Goal: Task Accomplishment & Management: Use online tool/utility

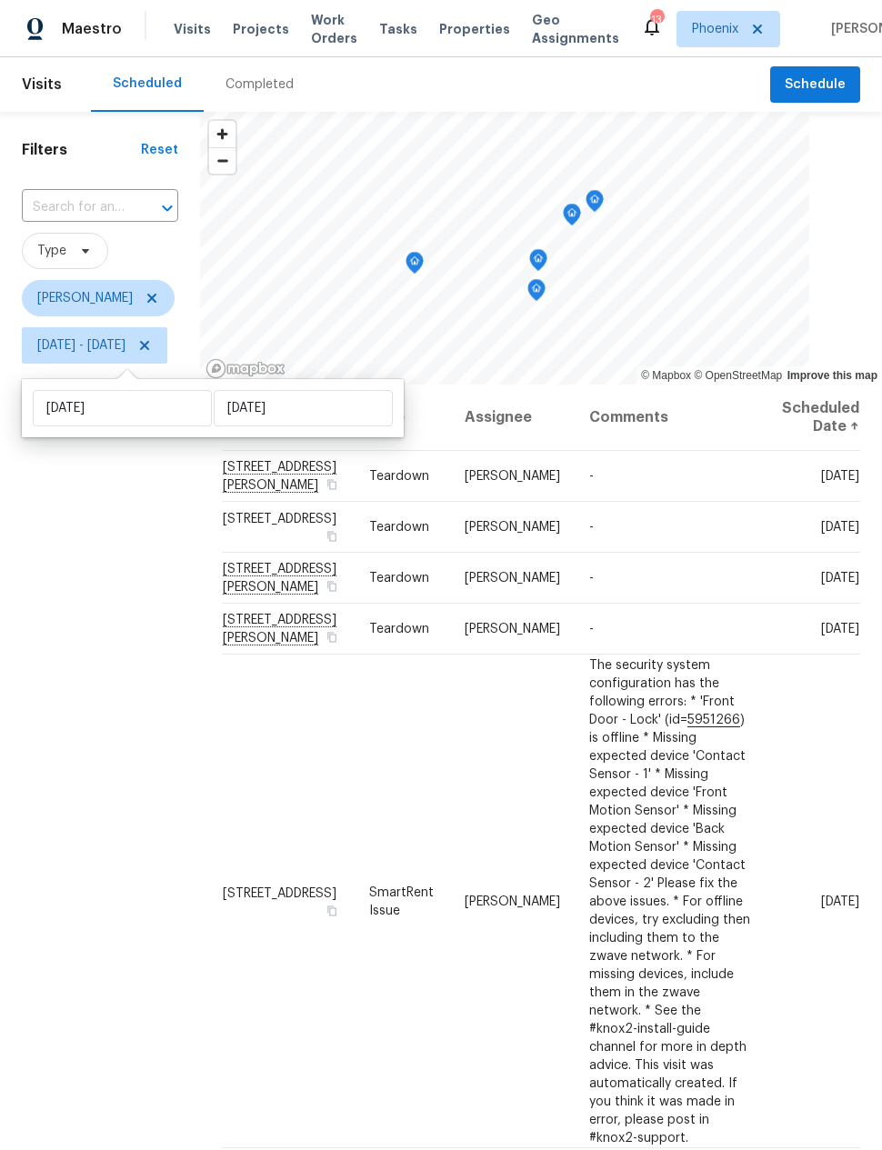
scroll to position [73, 0]
click at [318, 390] on input "Tue, Sep 30" at bounding box center [303, 408] width 179 height 36
select select "8"
select select "2025"
select select "9"
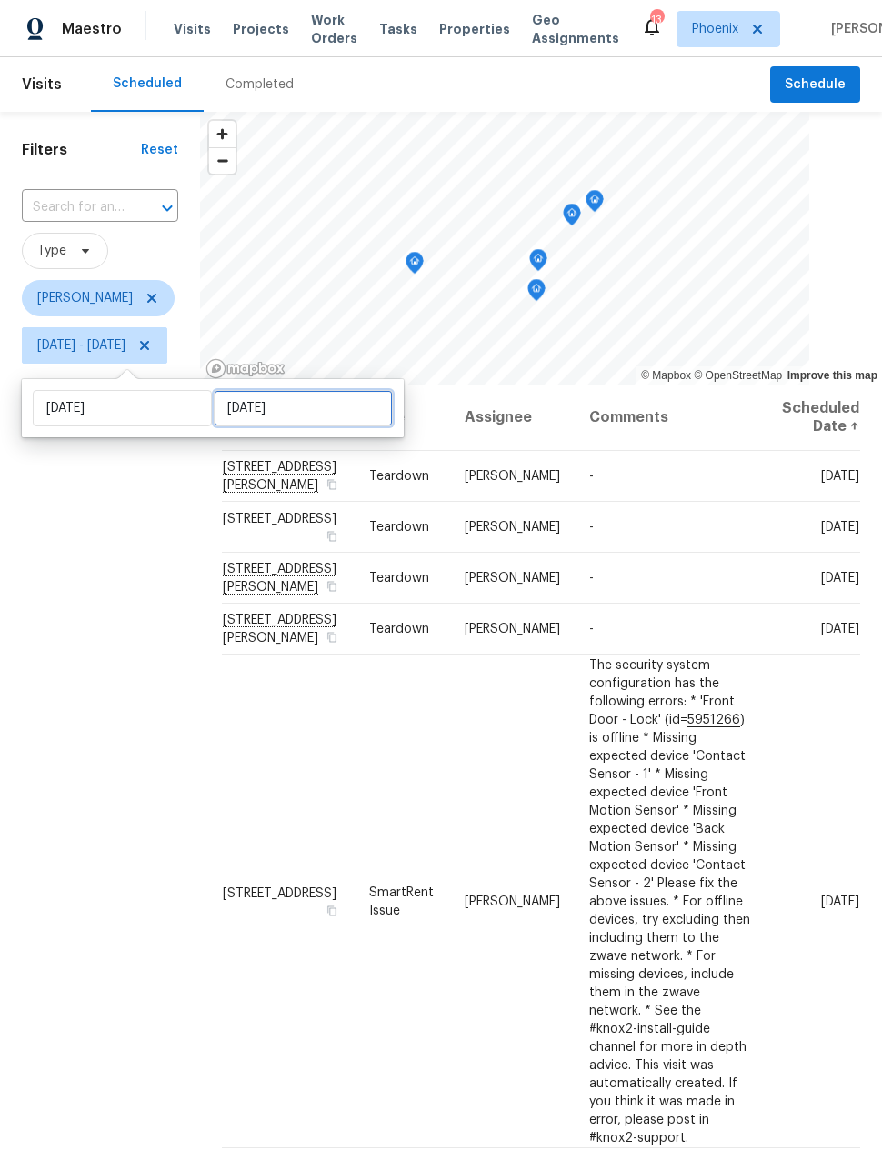
select select "2025"
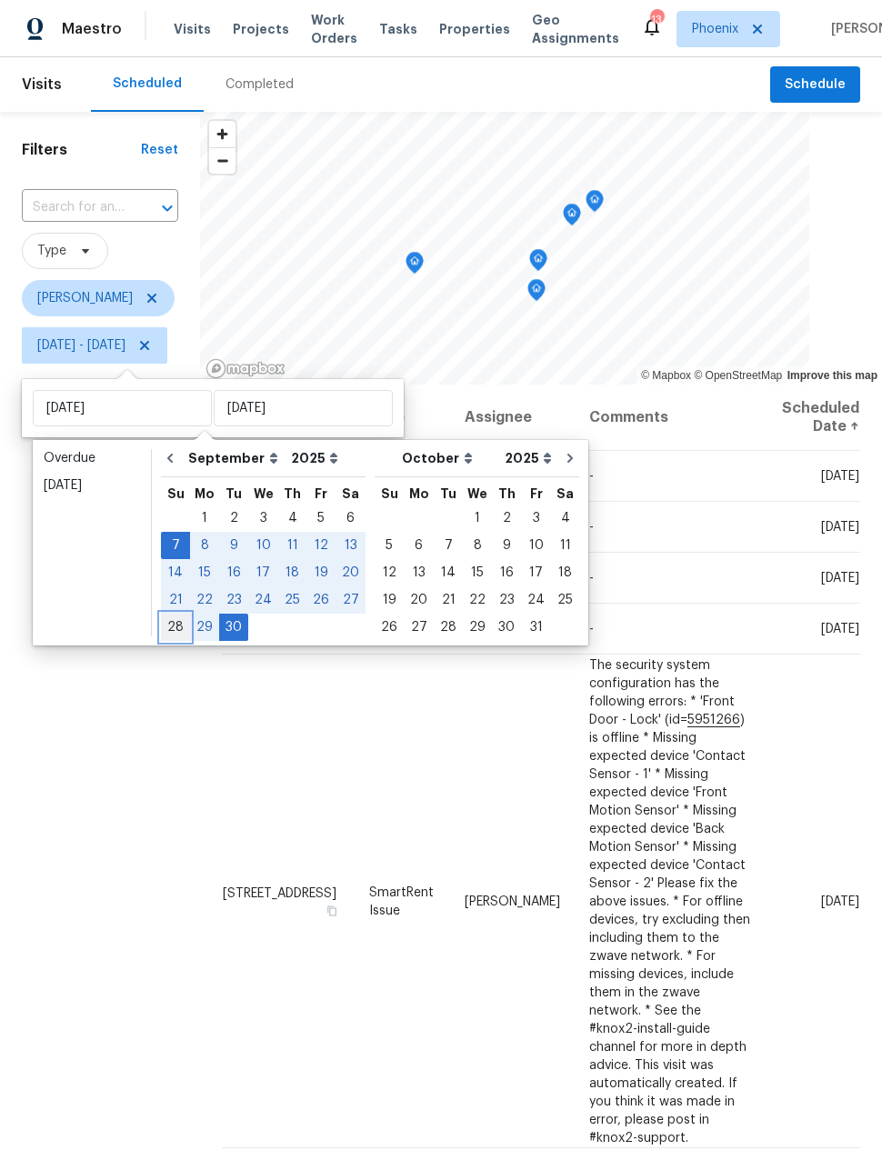
click at [176, 615] on div "28" at bounding box center [175, 627] width 29 height 25
type input "Sun, Sep 28"
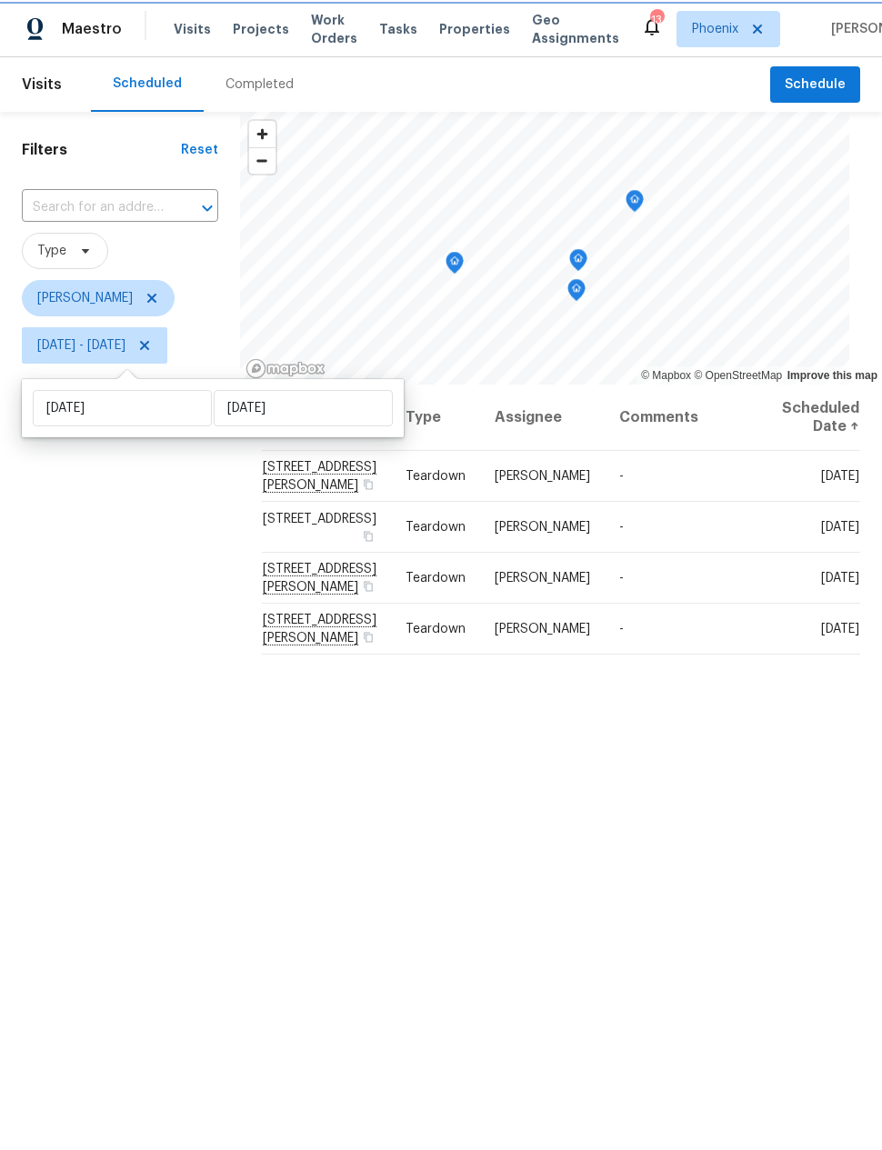
click at [463, 264] on icon "Map marker" at bounding box center [454, 263] width 16 height 21
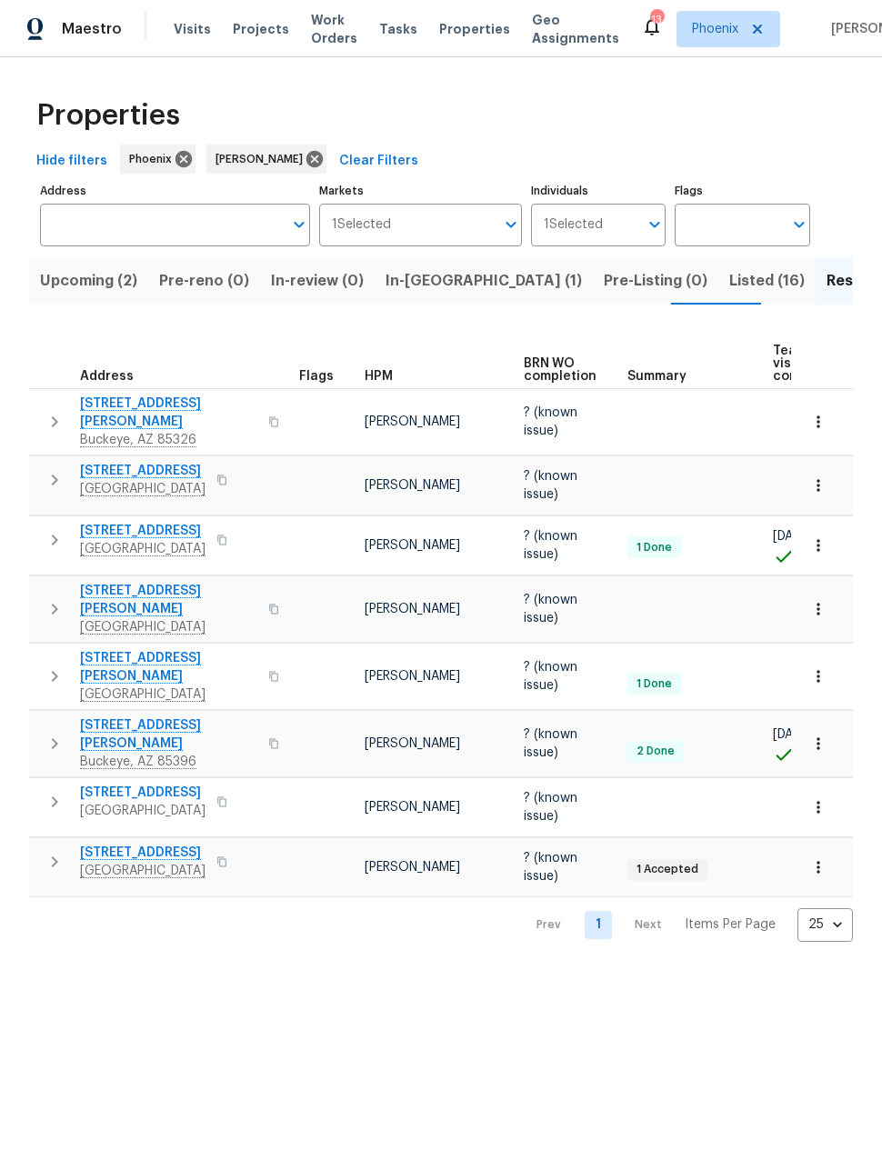
click at [426, 283] on span "In-[GEOGRAPHIC_DATA] (1)" at bounding box center [484, 280] width 196 height 25
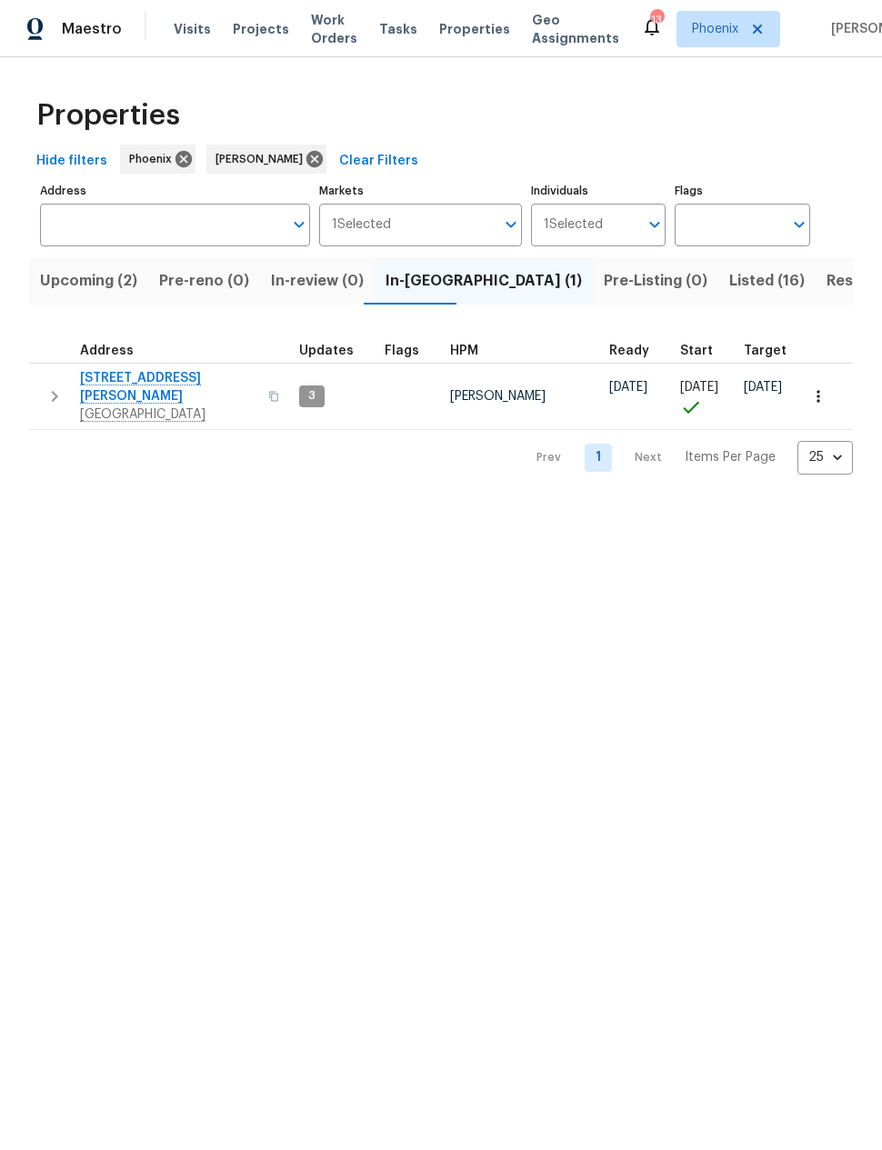
click at [58, 386] on icon "button" at bounding box center [55, 397] width 22 height 22
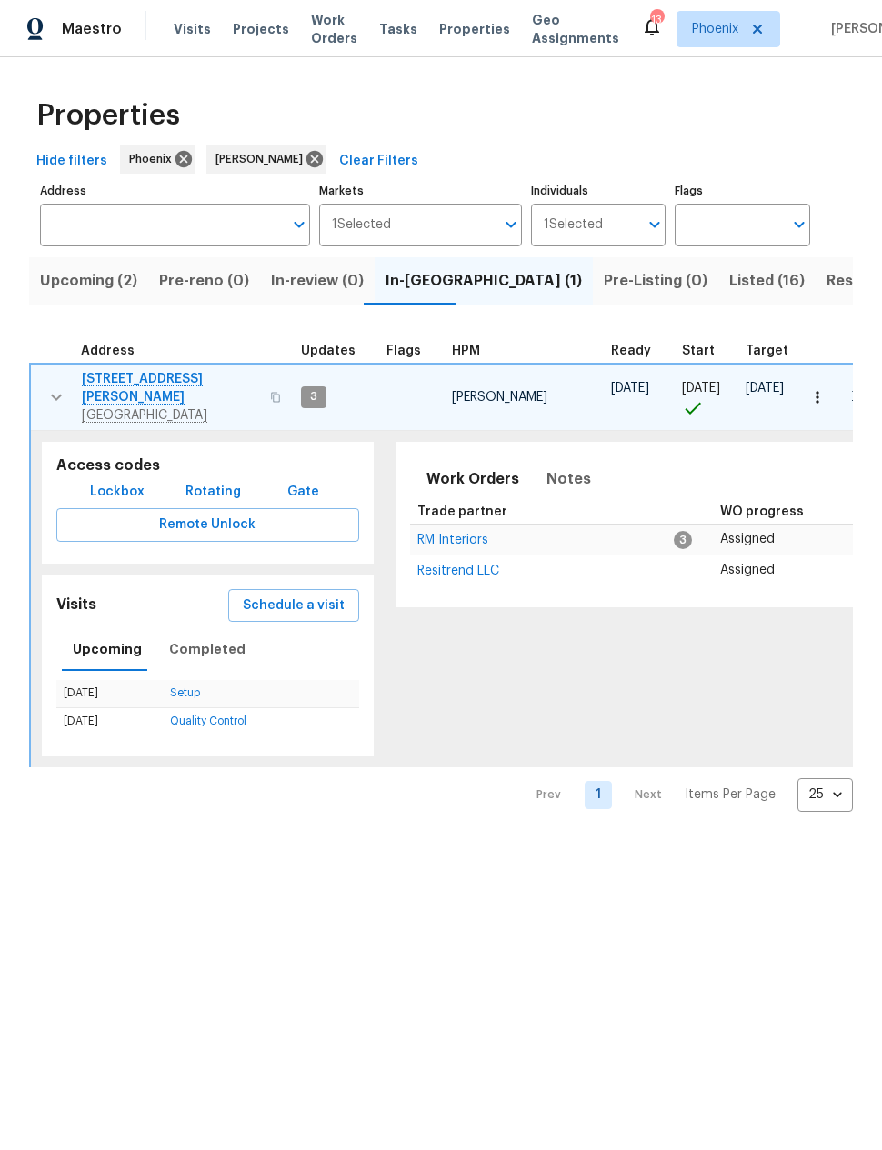
click at [299, 596] on span "Schedule a visit" at bounding box center [294, 606] width 102 height 23
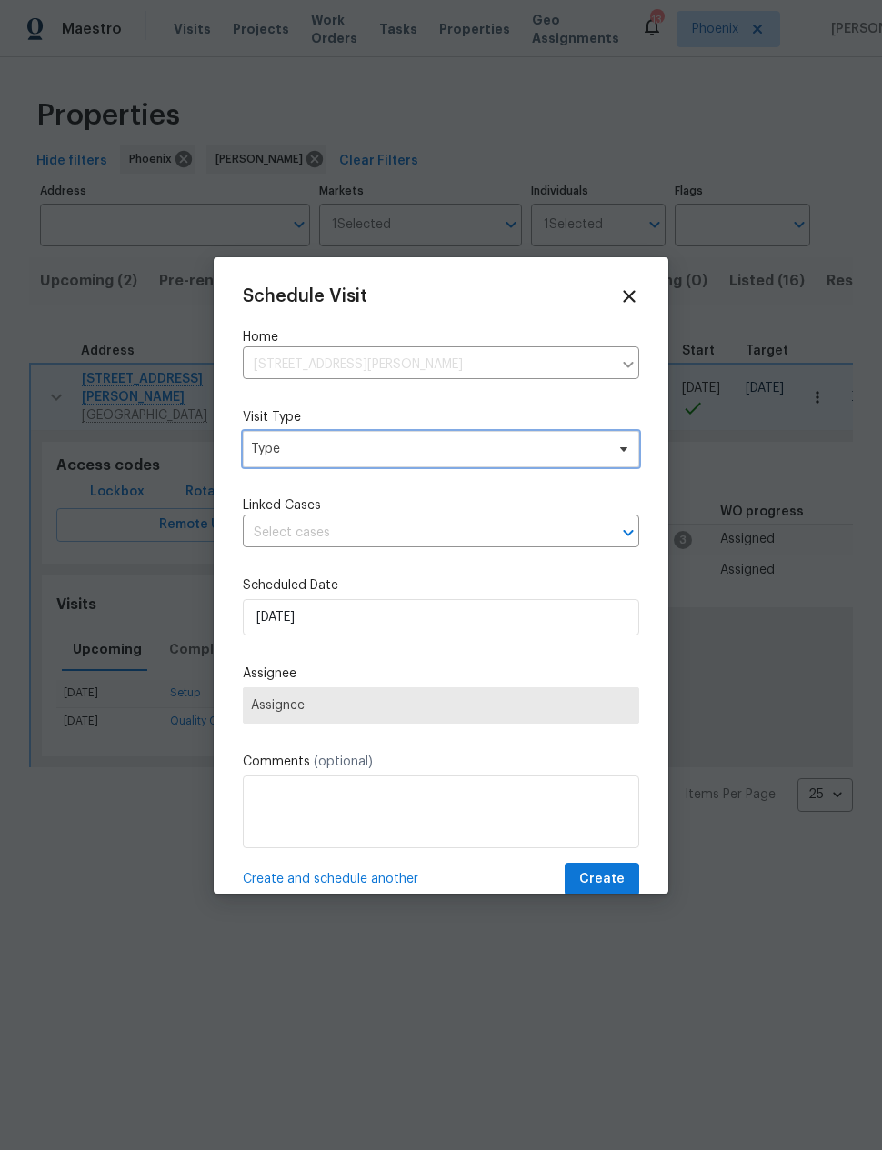
click at [458, 456] on span "Type" at bounding box center [428, 449] width 354 height 18
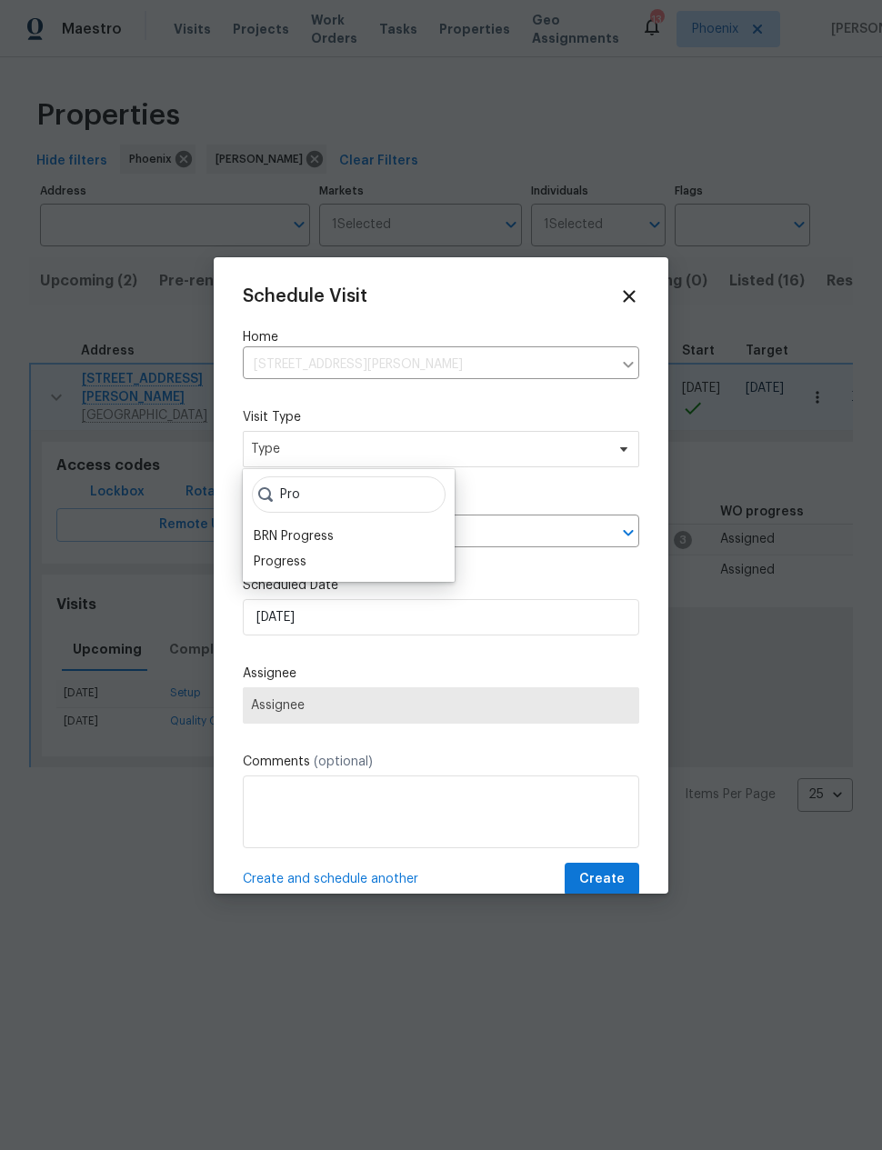
type input "Pro"
click at [317, 562] on div "Progress" at bounding box center [348, 561] width 201 height 25
click at [293, 567] on div "Progress" at bounding box center [280, 562] width 53 height 18
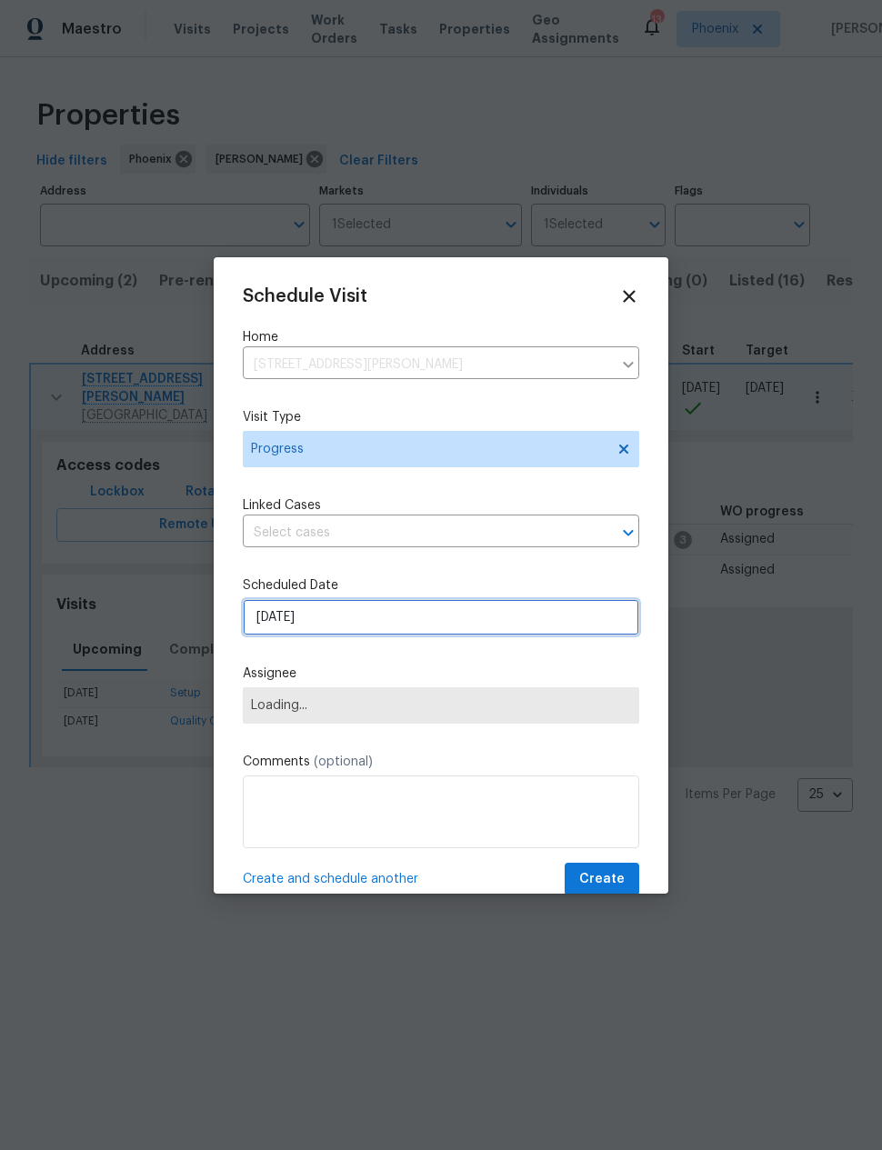
click at [381, 631] on input "[DATE]" at bounding box center [441, 617] width 396 height 36
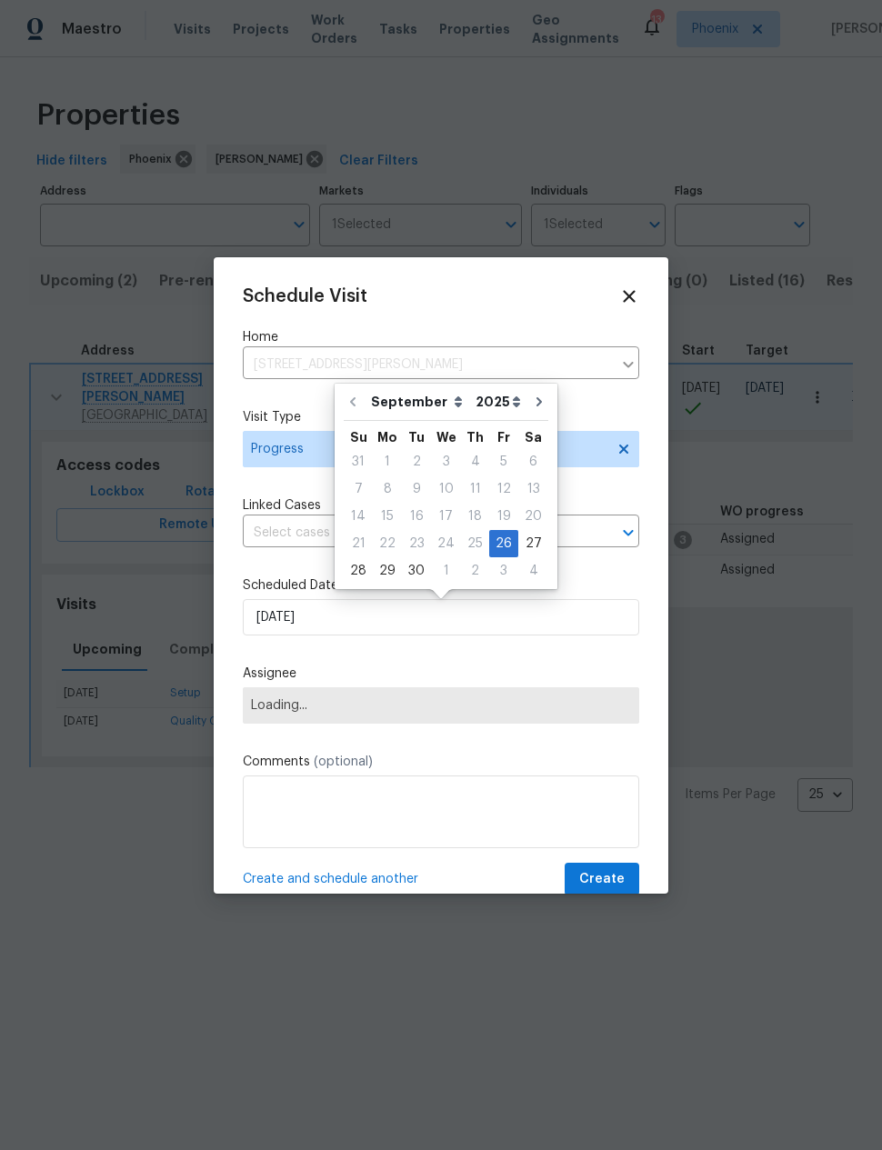
click at [391, 707] on span "Loading..." at bounding box center [441, 705] width 380 height 15
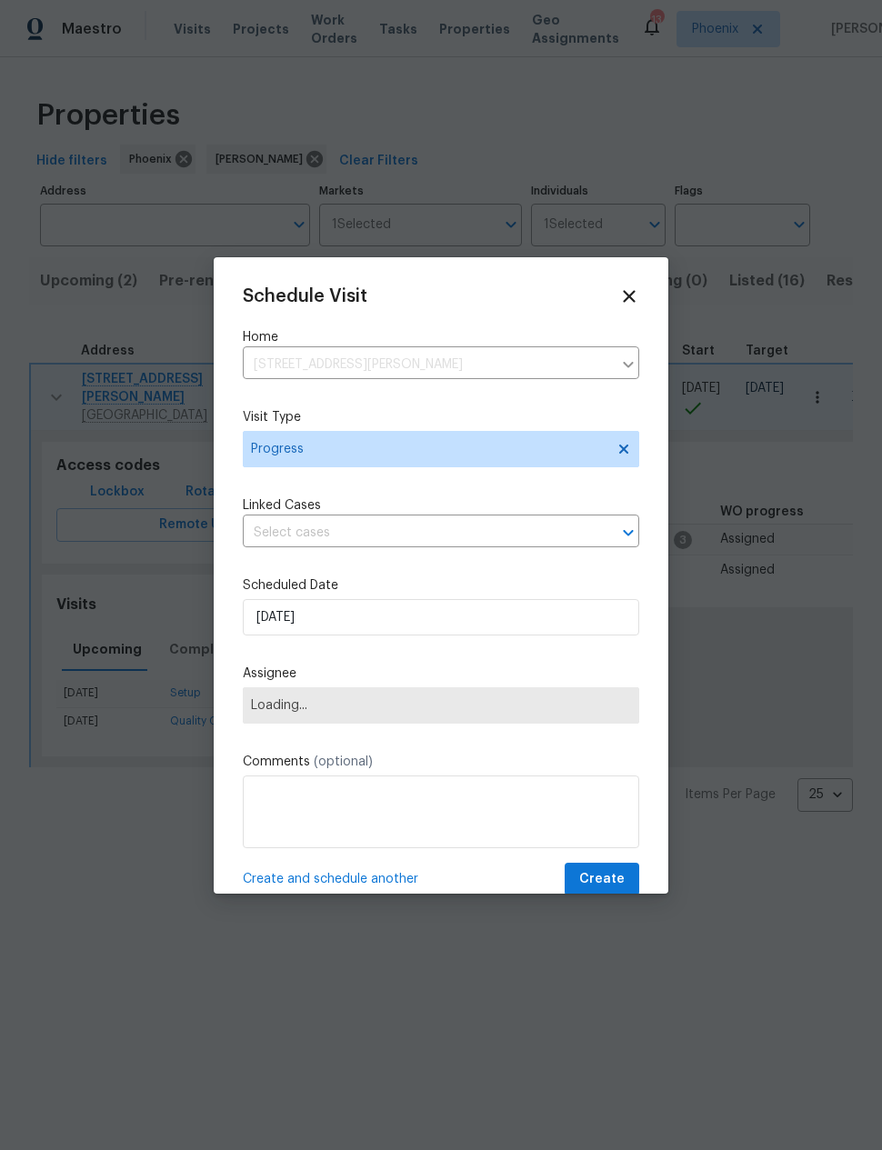
click at [359, 711] on span "Loading..." at bounding box center [441, 705] width 380 height 15
click at [273, 700] on span "Loading..." at bounding box center [441, 705] width 396 height 36
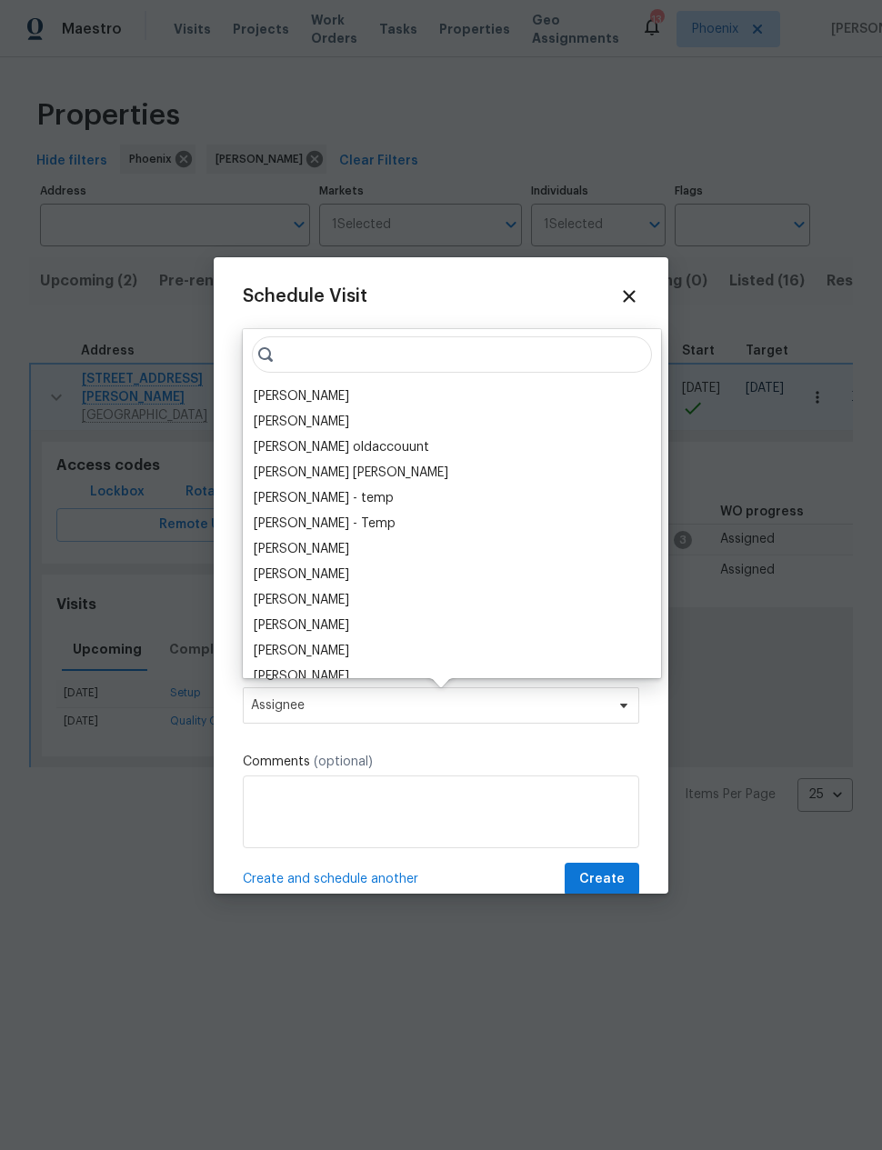
click at [279, 391] on div "[PERSON_NAME]" at bounding box center [301, 396] width 95 height 18
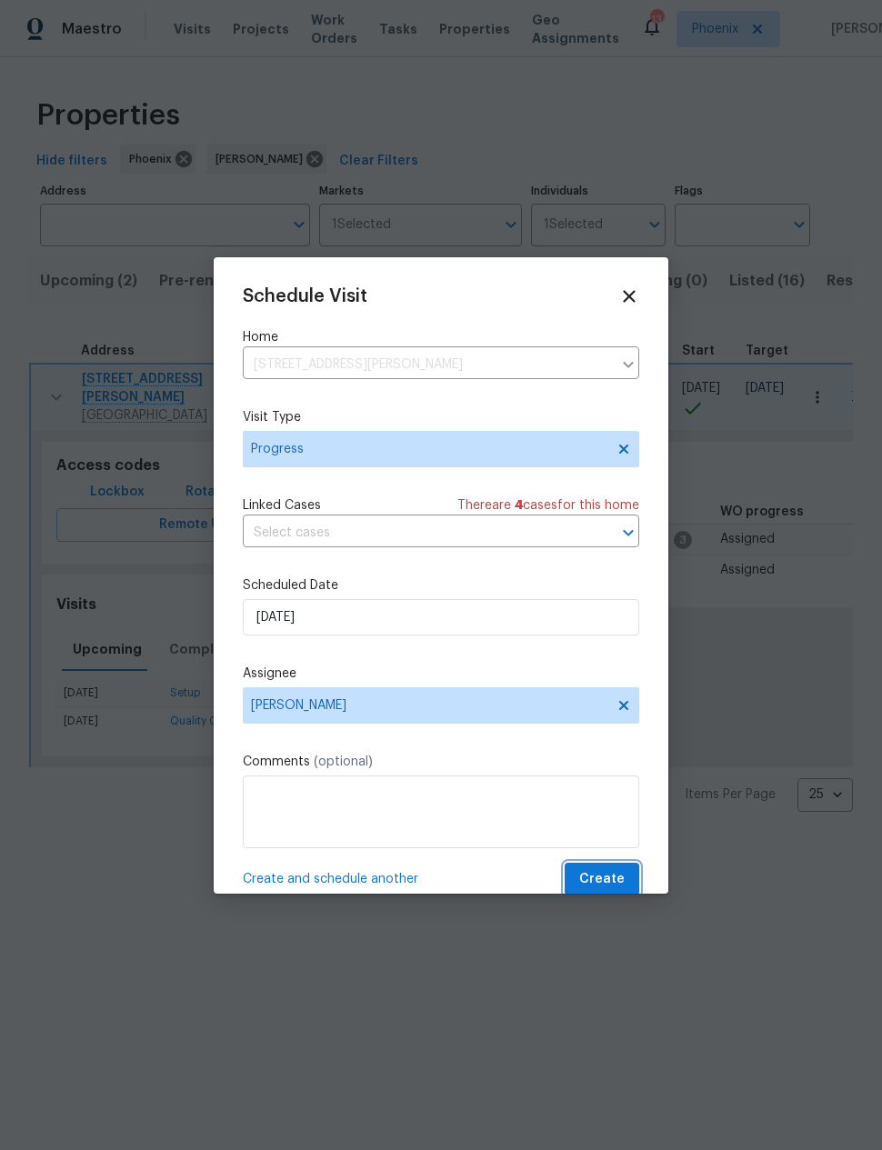
click at [602, 879] on span "Create" at bounding box center [601, 879] width 45 height 23
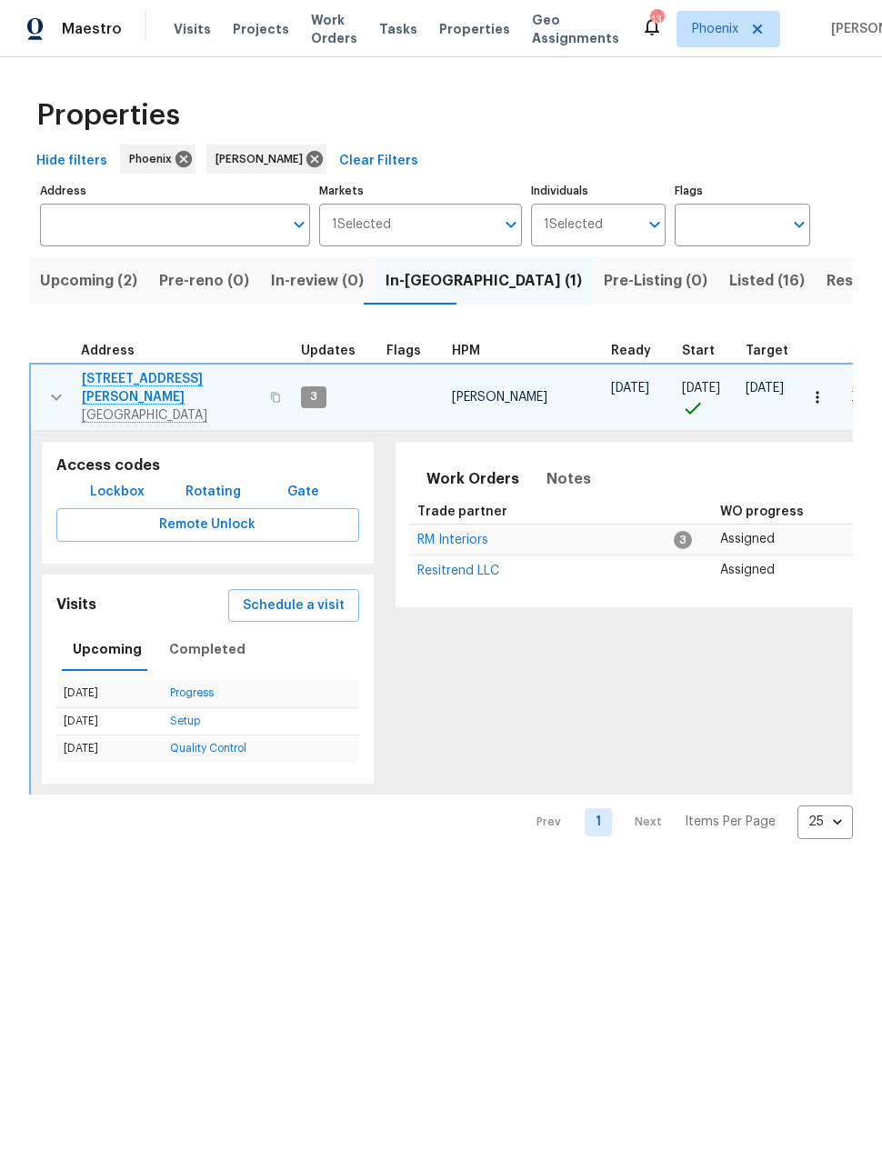
click at [50, 386] on icon "button" at bounding box center [56, 397] width 22 height 22
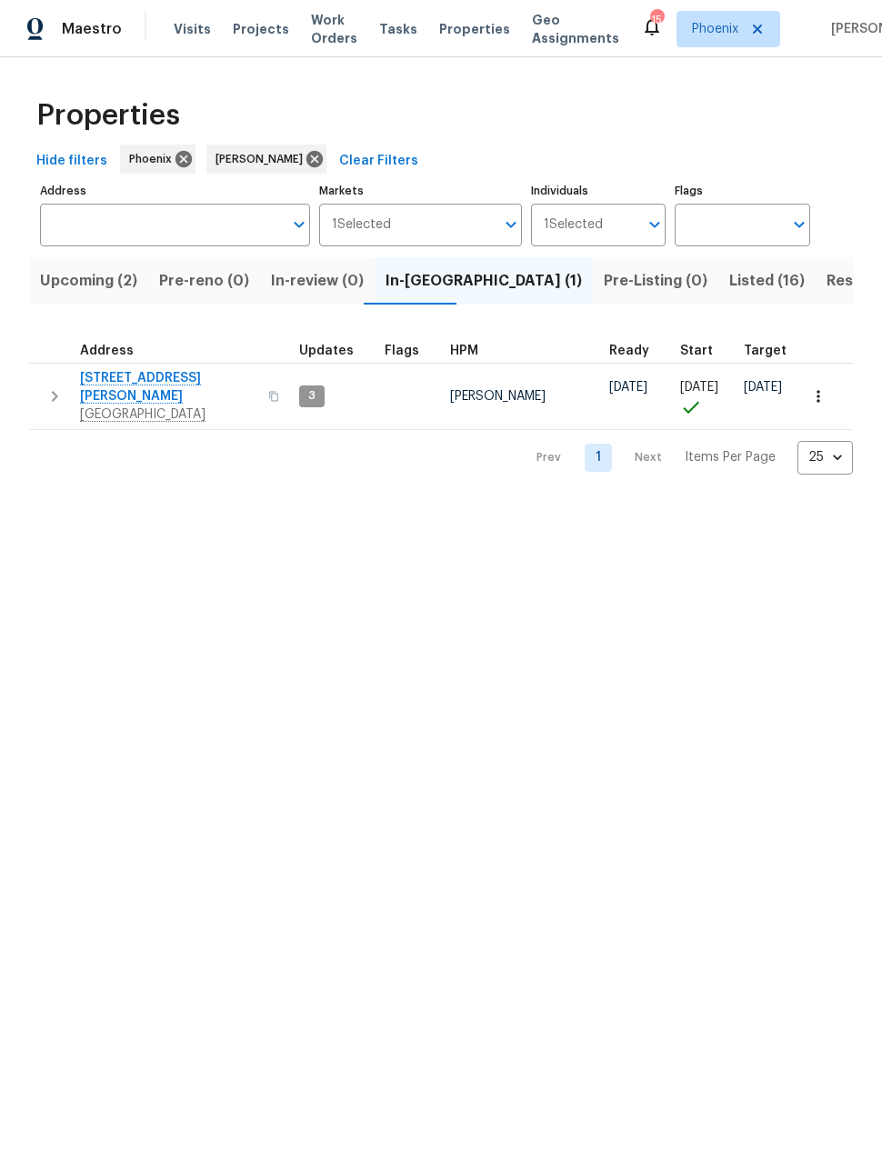
click at [729, 281] on span "Listed (16)" at bounding box center [766, 280] width 75 height 25
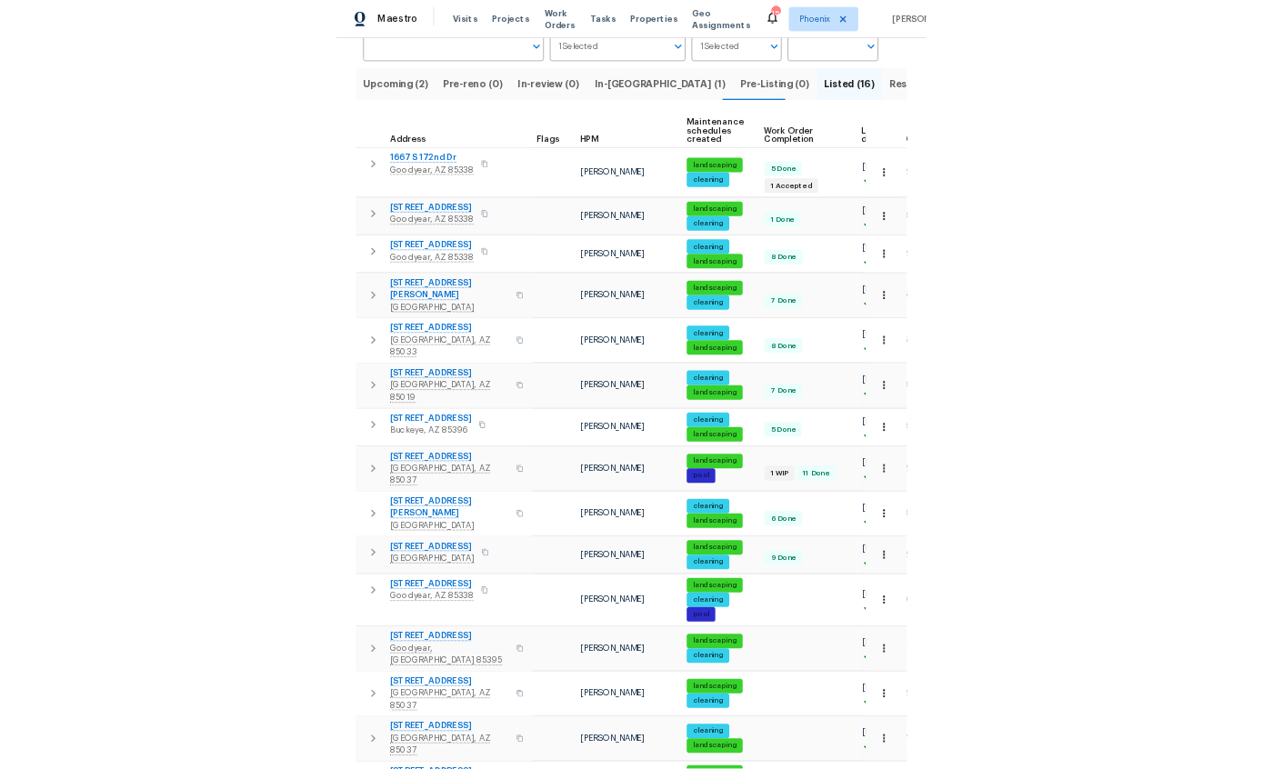
scroll to position [73, 0]
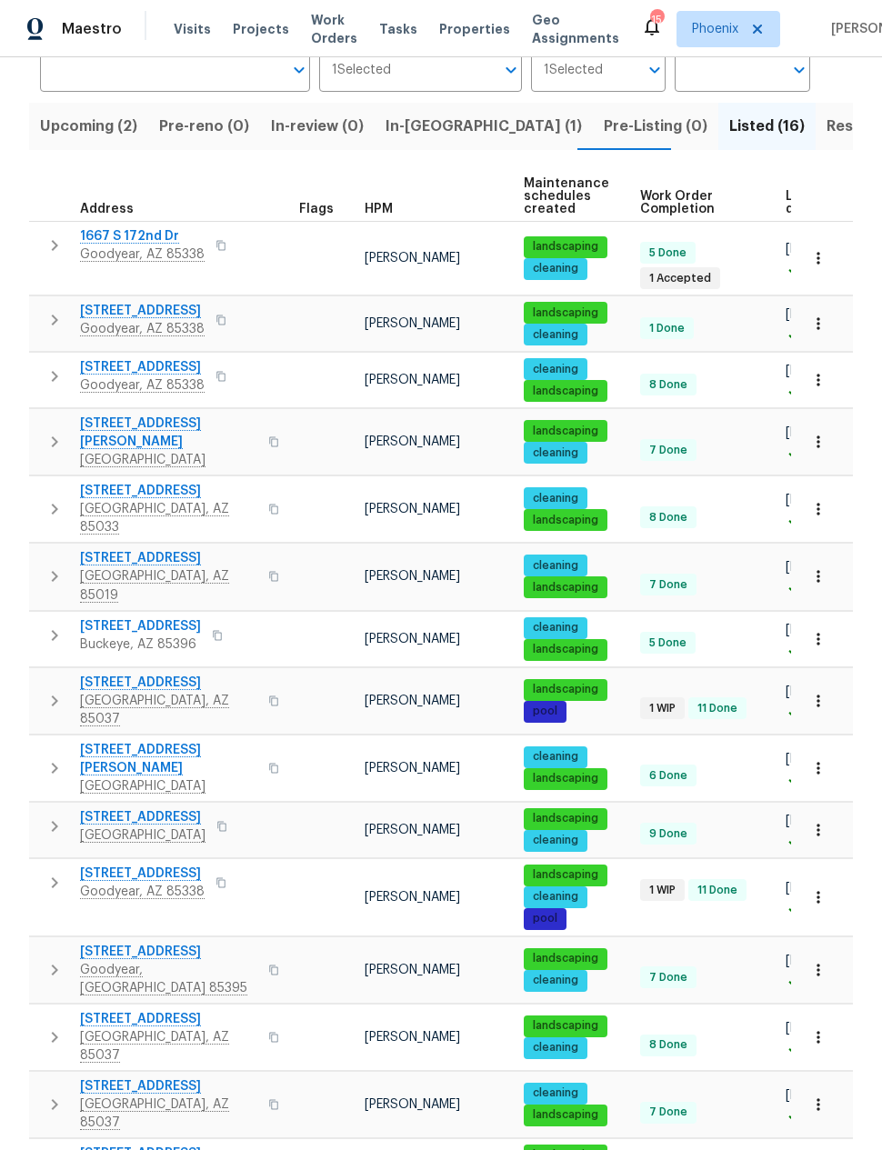
click at [52, 566] on icon "button" at bounding box center [55, 577] width 22 height 22
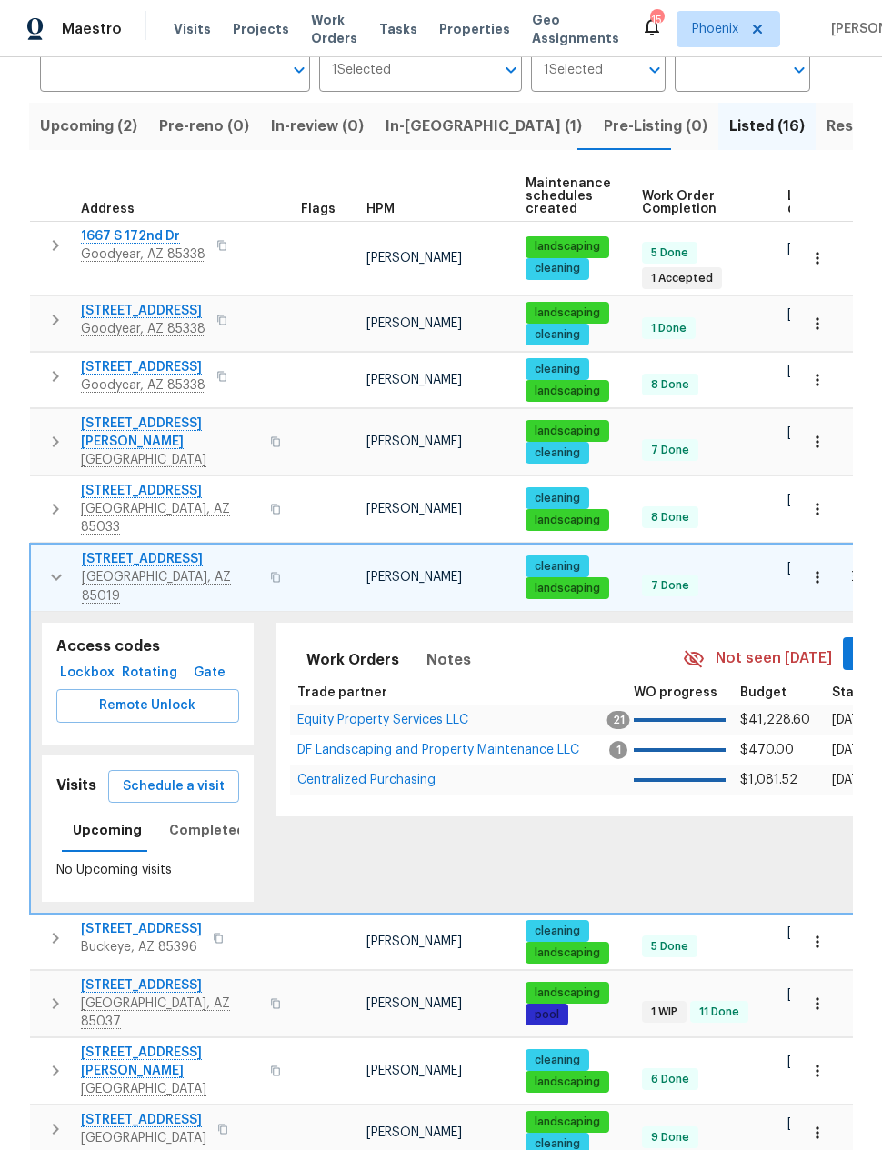
click at [177, 776] on span "Schedule a visit" at bounding box center [174, 787] width 102 height 23
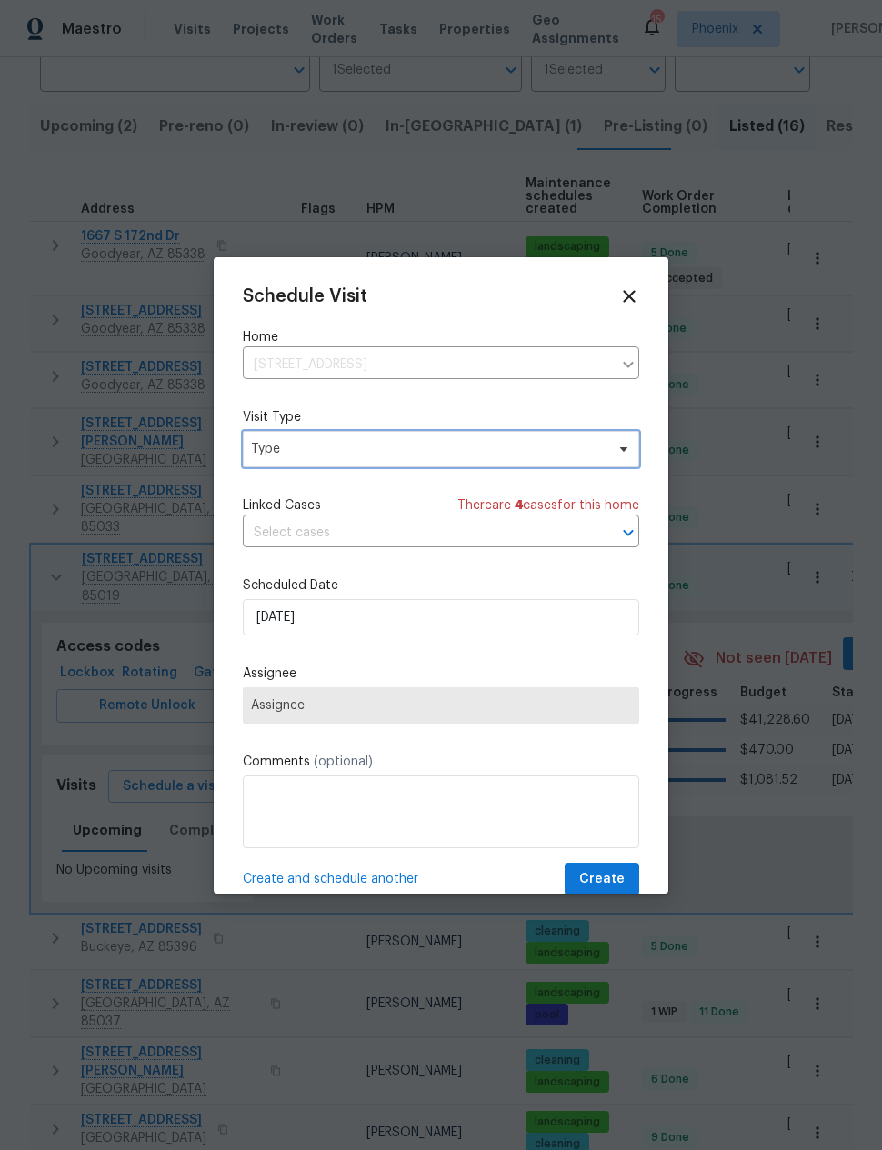
click at [286, 446] on span "Type" at bounding box center [428, 449] width 354 height 18
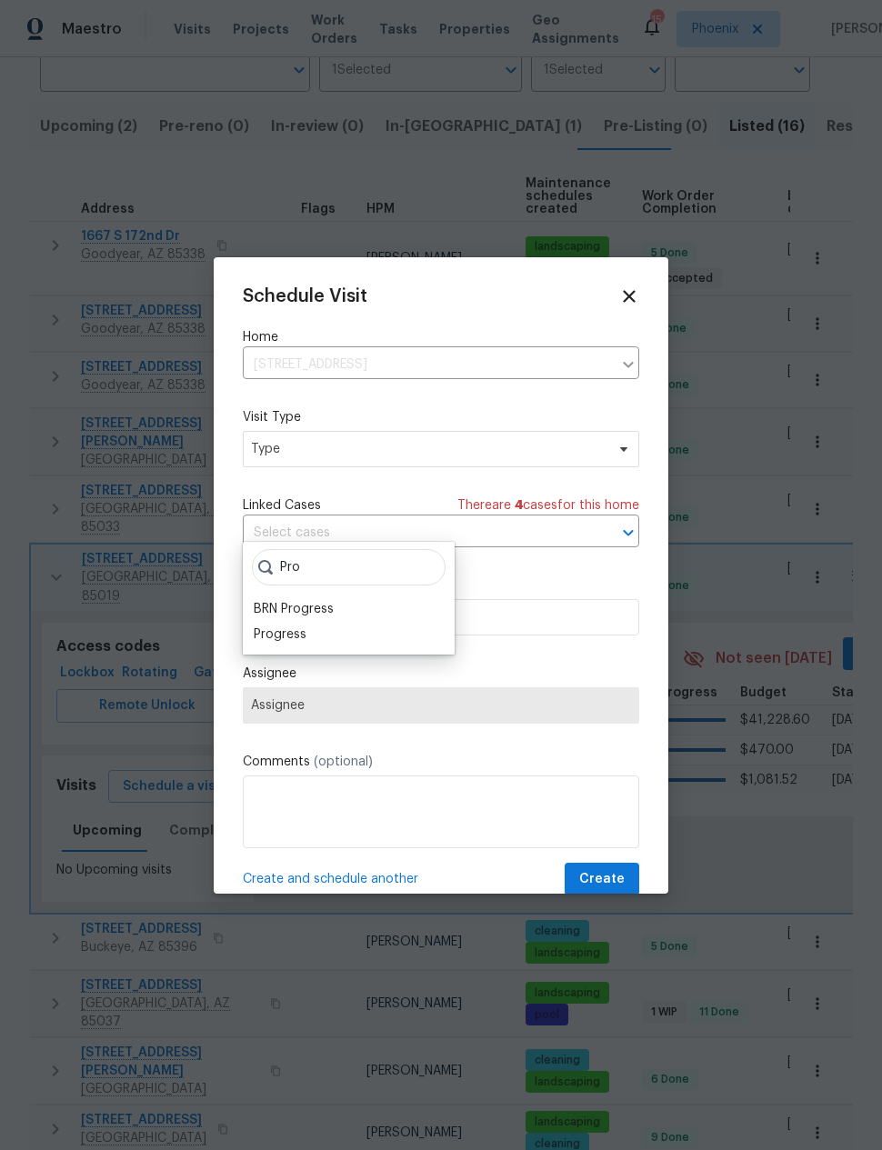
type input "Pro"
click at [286, 626] on div "Progress" at bounding box center [280, 635] width 53 height 18
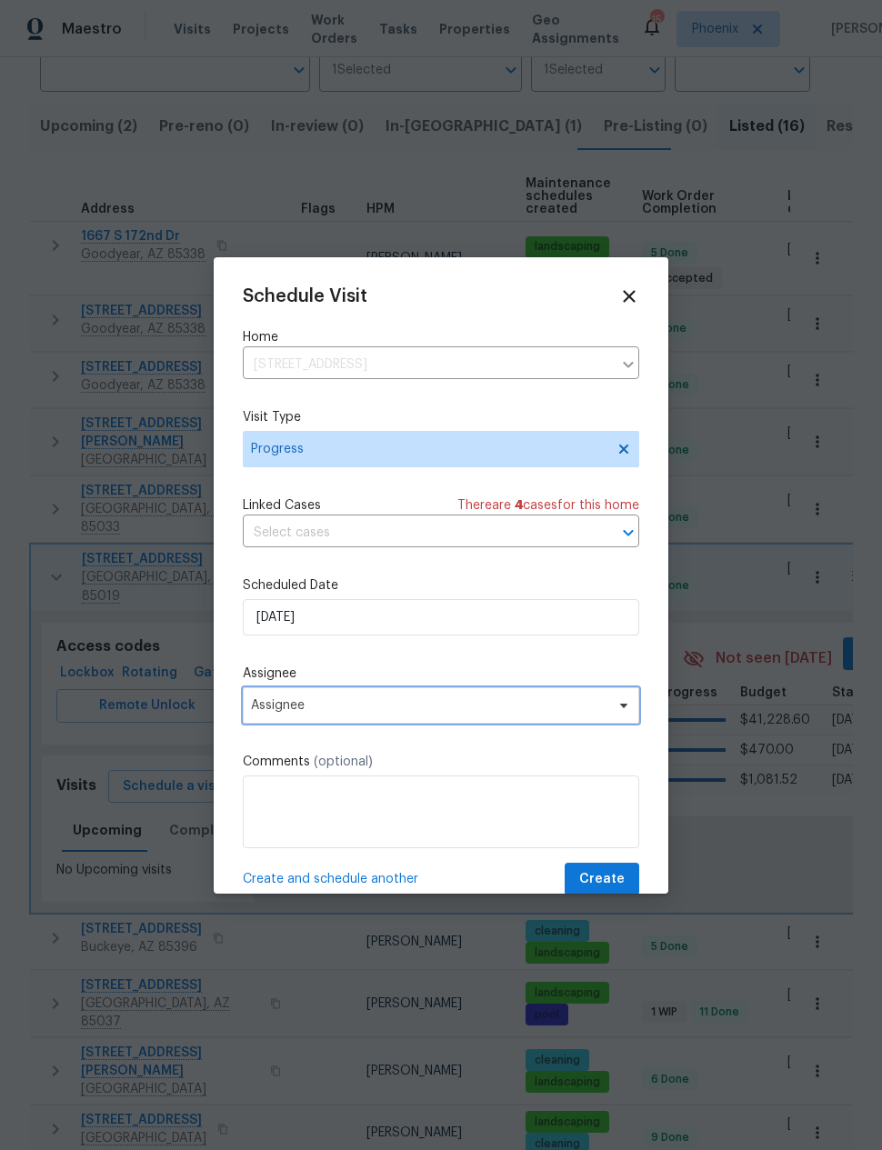
click at [277, 712] on span "Assignee" at bounding box center [429, 705] width 356 height 15
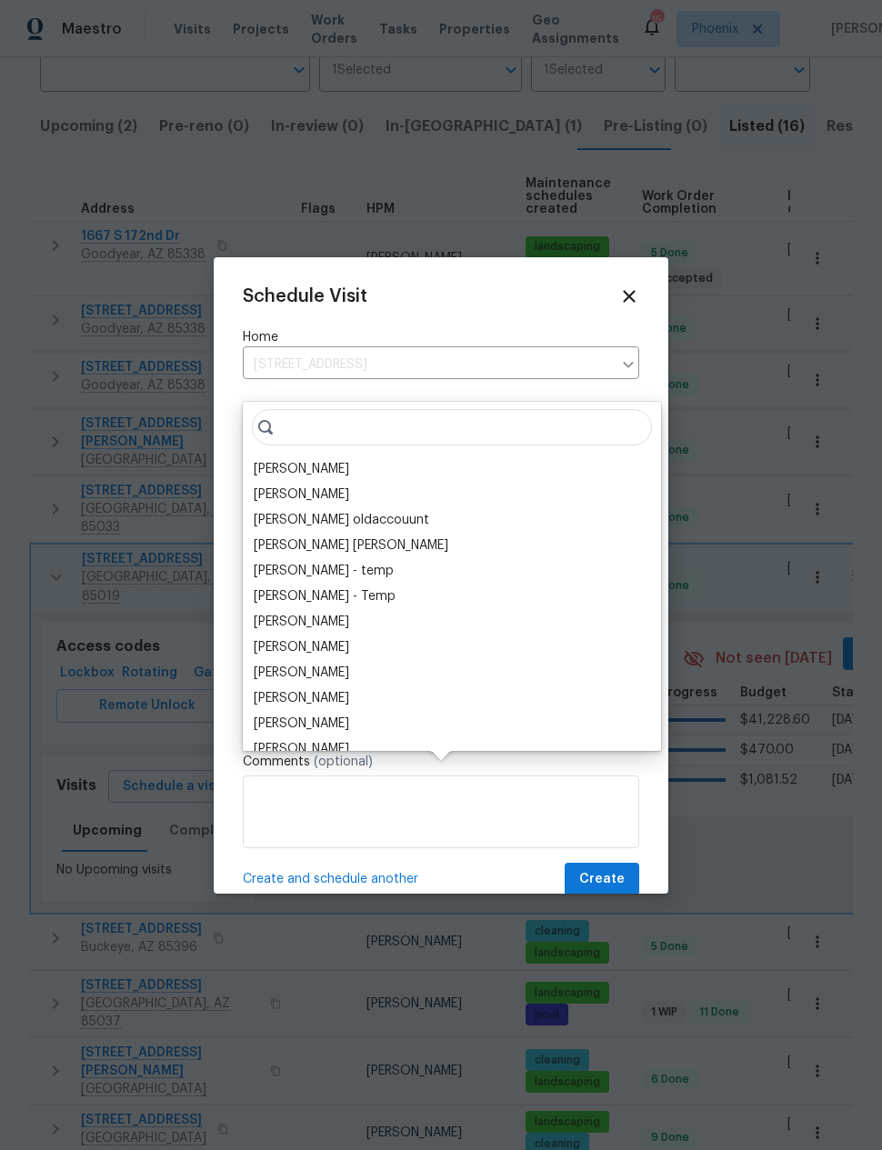
click at [284, 460] on div "[PERSON_NAME]" at bounding box center [301, 469] width 95 height 18
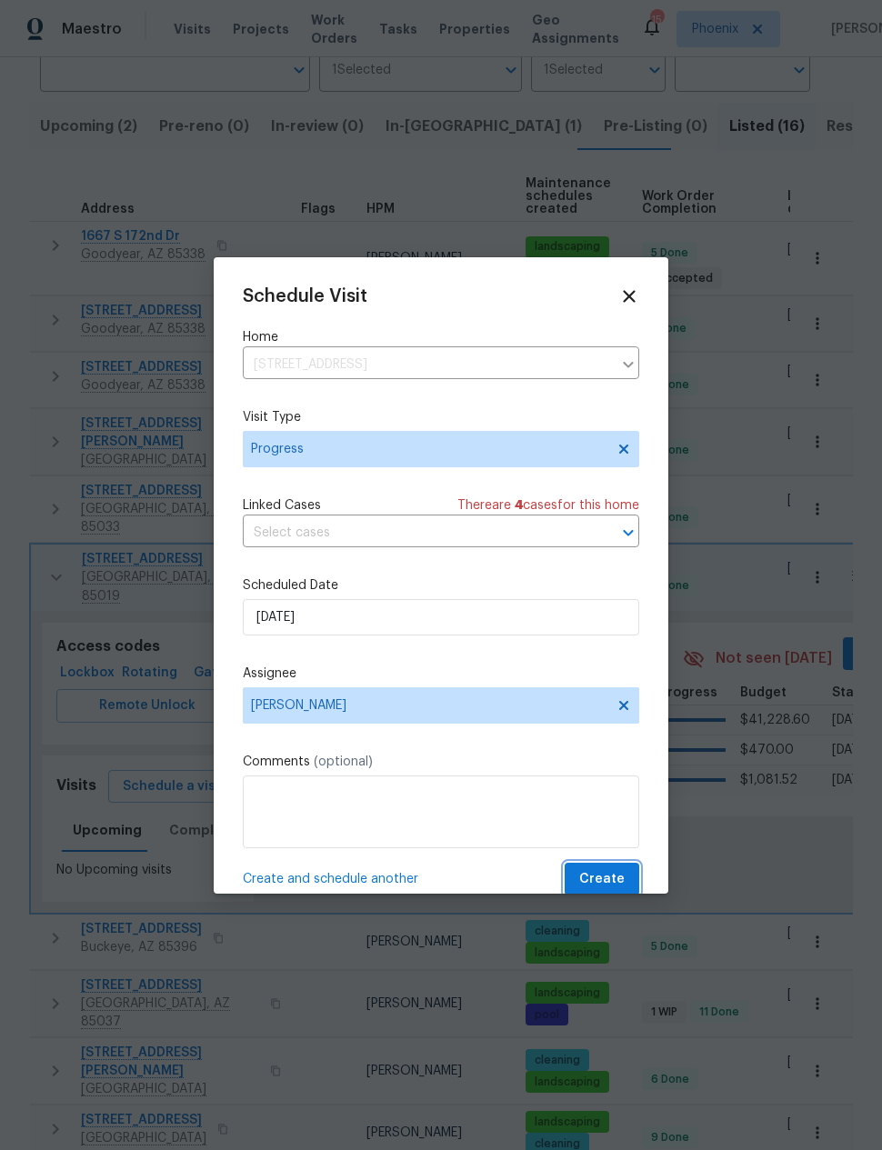
click at [616, 869] on button "Create" at bounding box center [602, 880] width 75 height 34
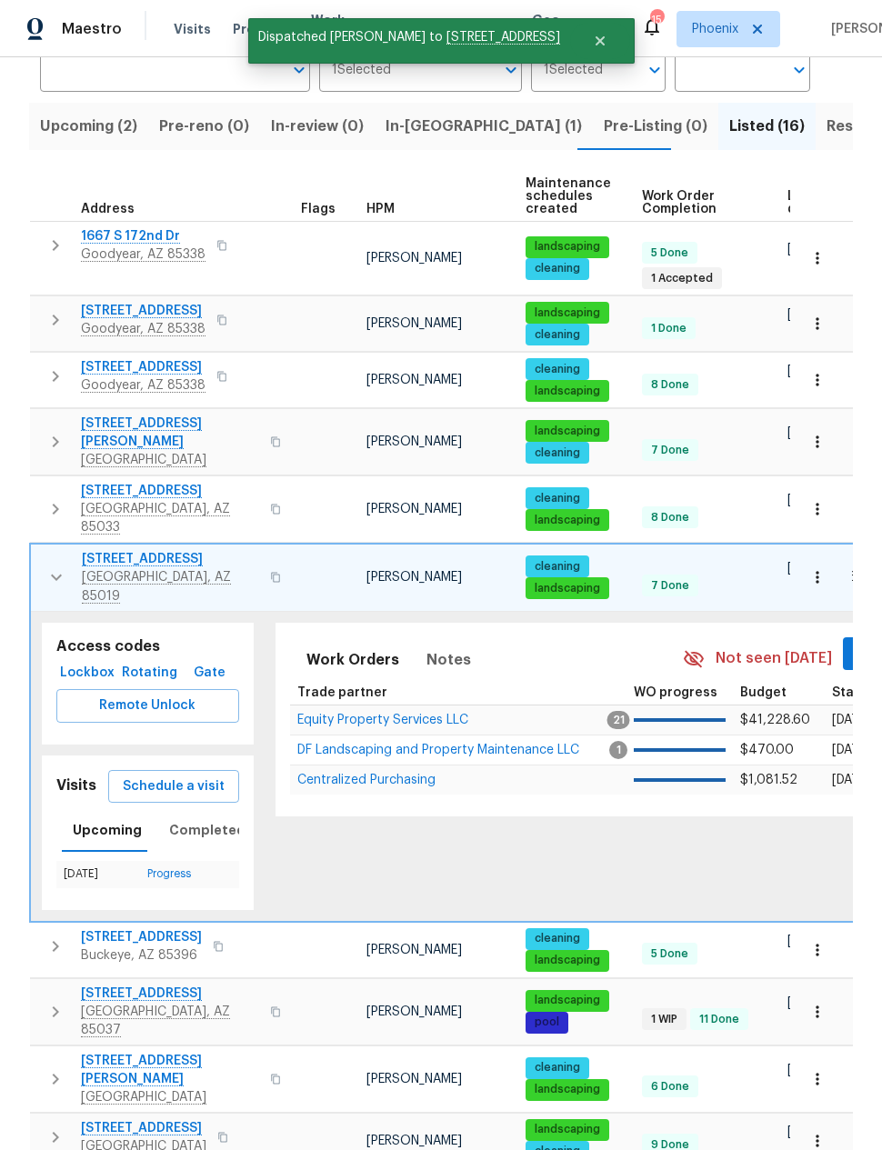
click at [54, 566] on icon "button" at bounding box center [56, 577] width 22 height 22
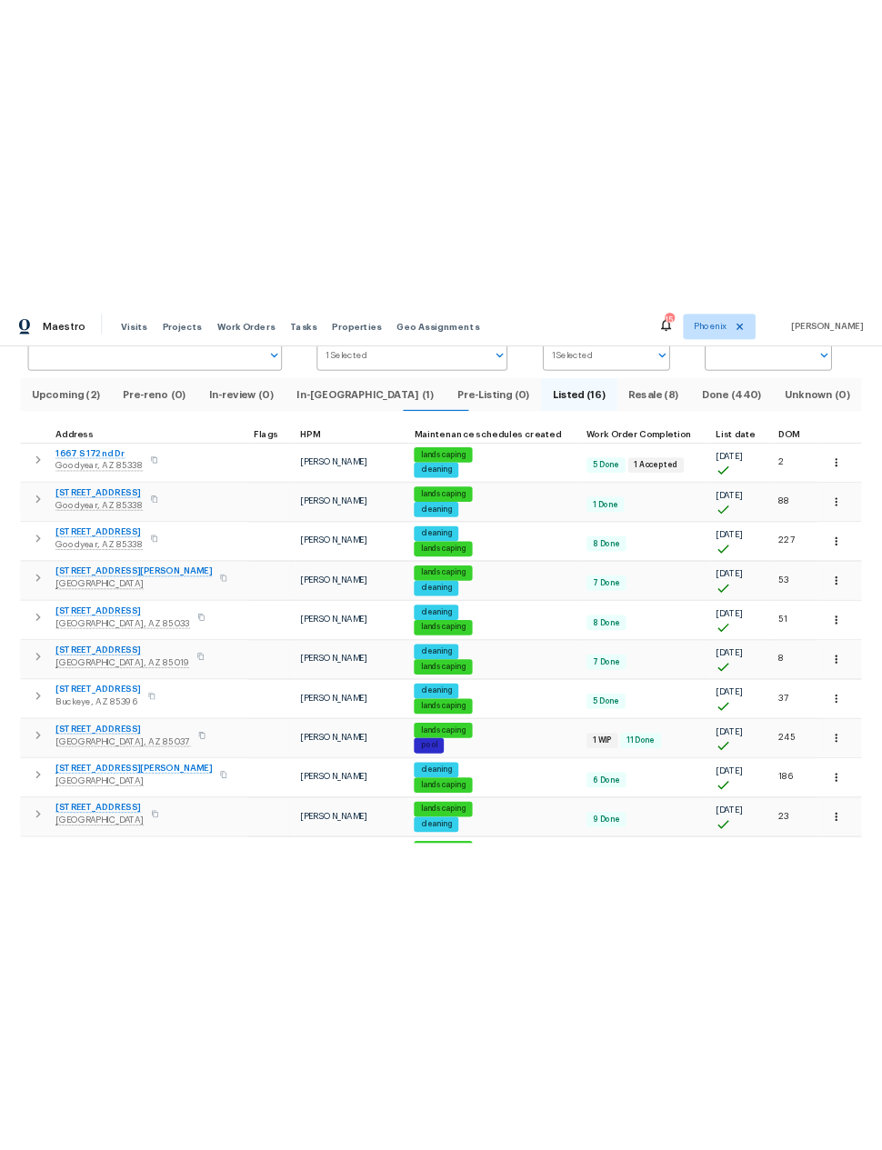
scroll to position [85, 0]
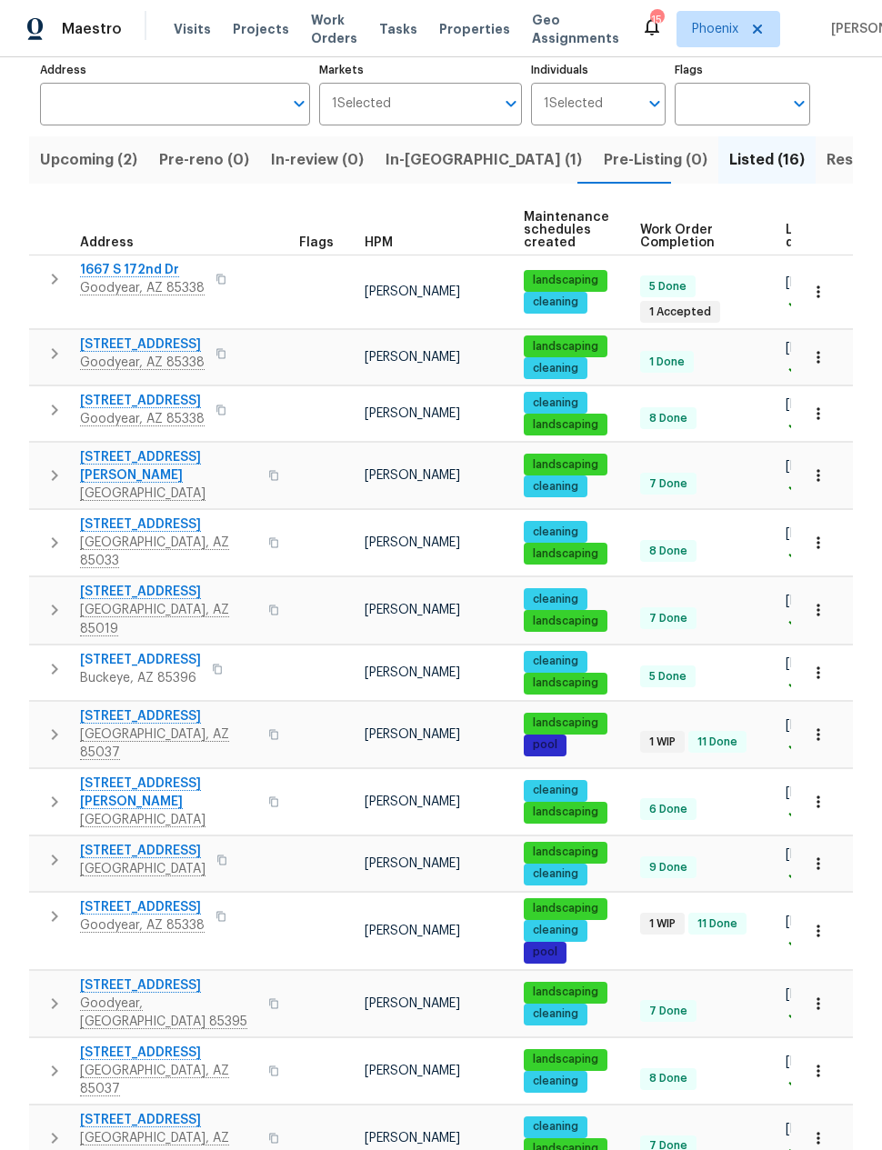
click at [871, 983] on div "Properties Hide filters Phoenix Nick Pulliam Clear Filters Address Address Mark…" at bounding box center [441, 647] width 882 height 1422
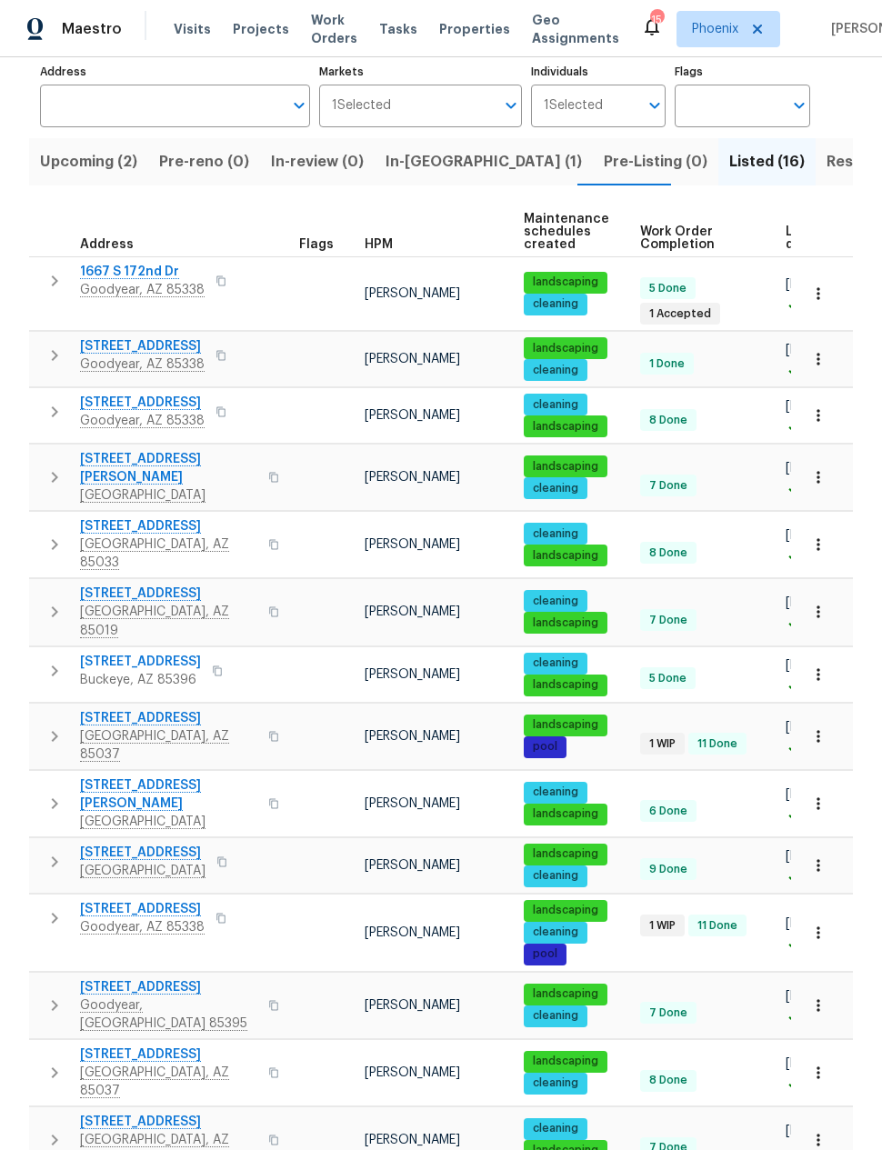
click at [866, 1009] on div "Properties Hide filters Phoenix Nick Pulliam Clear Filters Address Address Mark…" at bounding box center [441, 649] width 882 height 1422
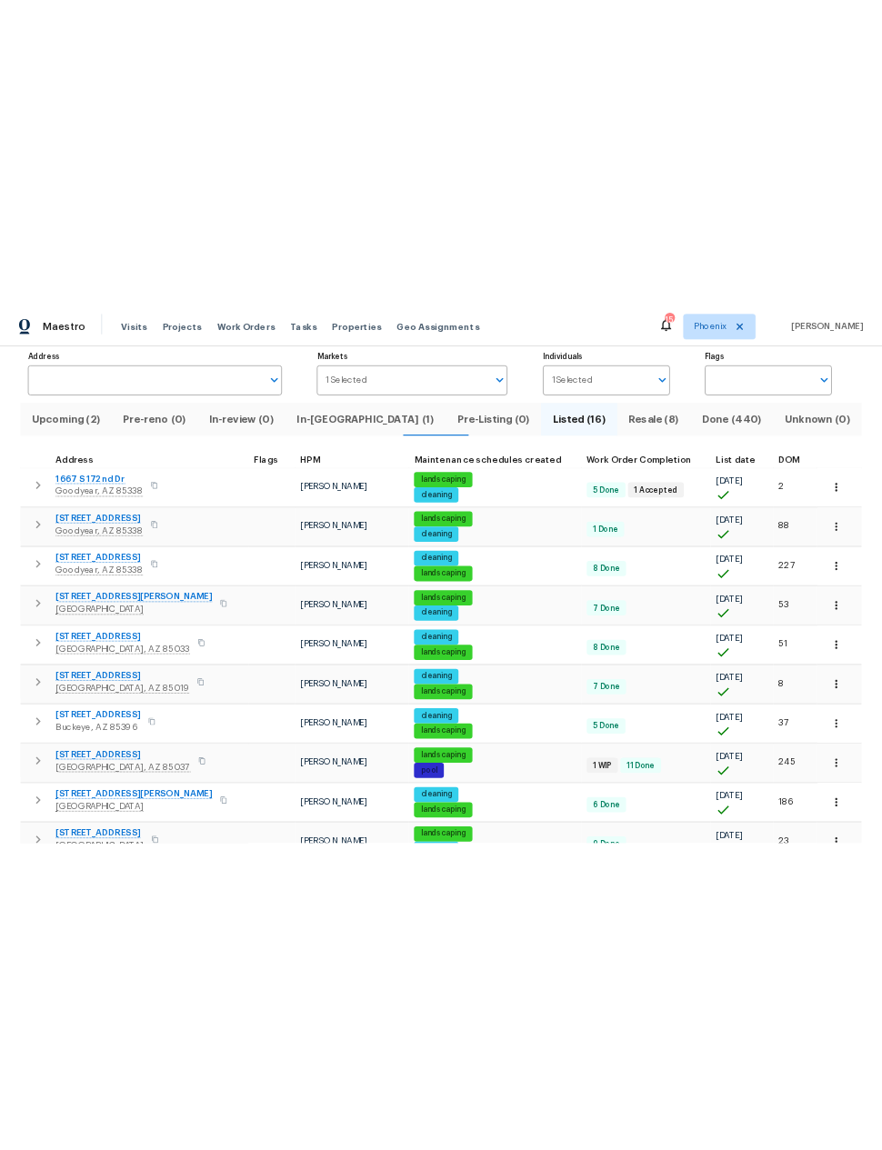
scroll to position [85, 0]
